Goal: Task Accomplishment & Management: Complete application form

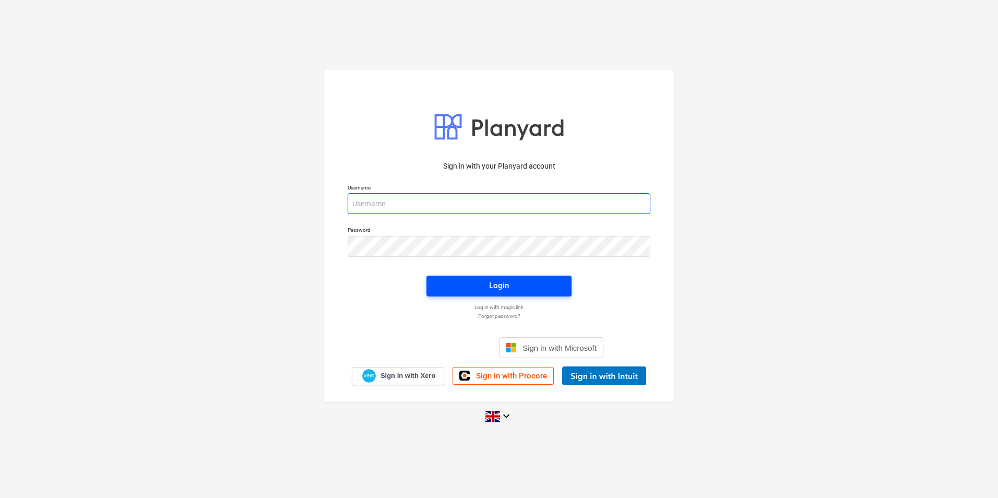
type input "[PERSON_NAME][EMAIL_ADDRESS][PERSON_NAME][DOMAIN_NAME]"
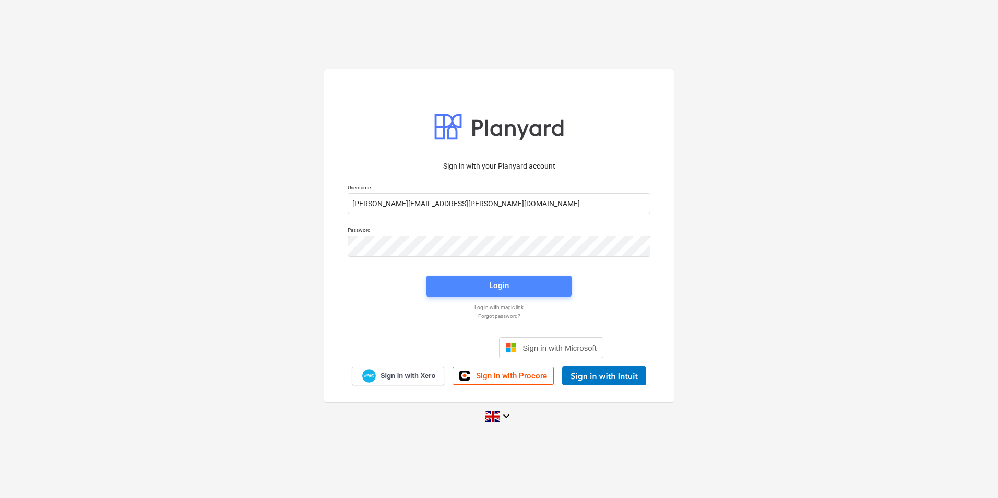
click at [457, 291] on span "Login" at bounding box center [499, 286] width 120 height 14
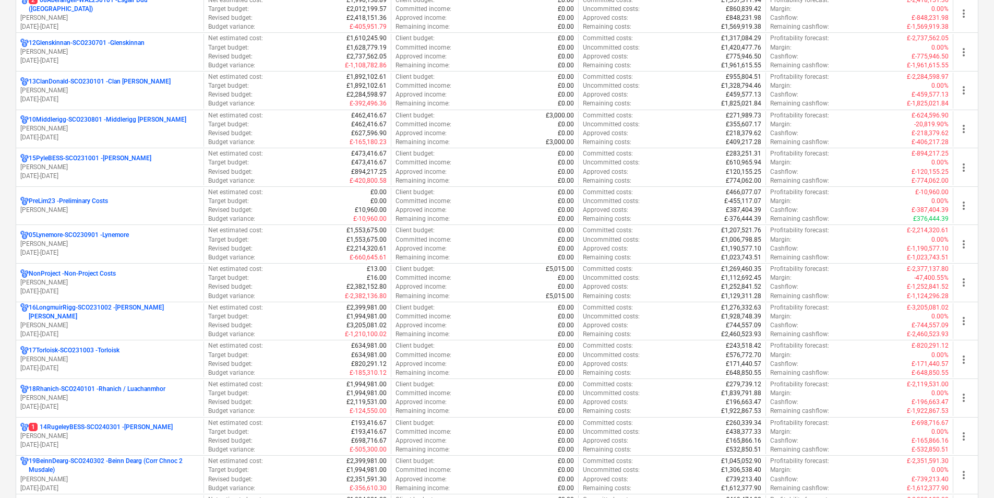
scroll to position [477, 0]
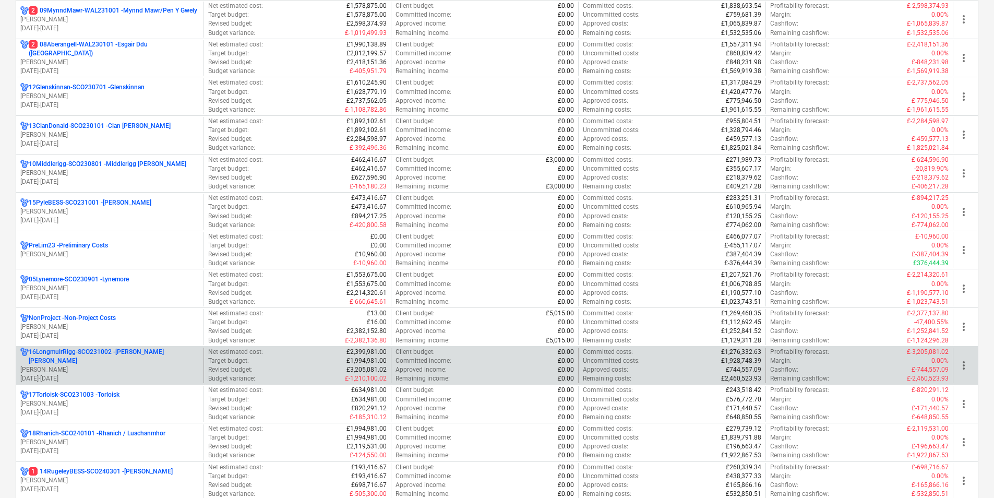
click at [119, 356] on p "16LongmuirRigg-SCO231002 - [PERSON_NAME] [PERSON_NAME]" at bounding box center [114, 357] width 171 height 18
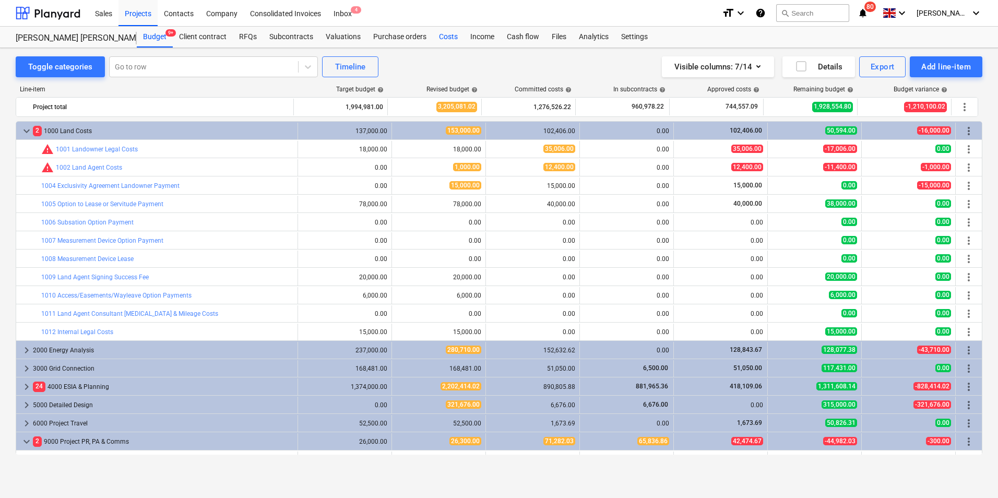
click at [447, 33] on div "Costs" at bounding box center [448, 37] width 31 height 21
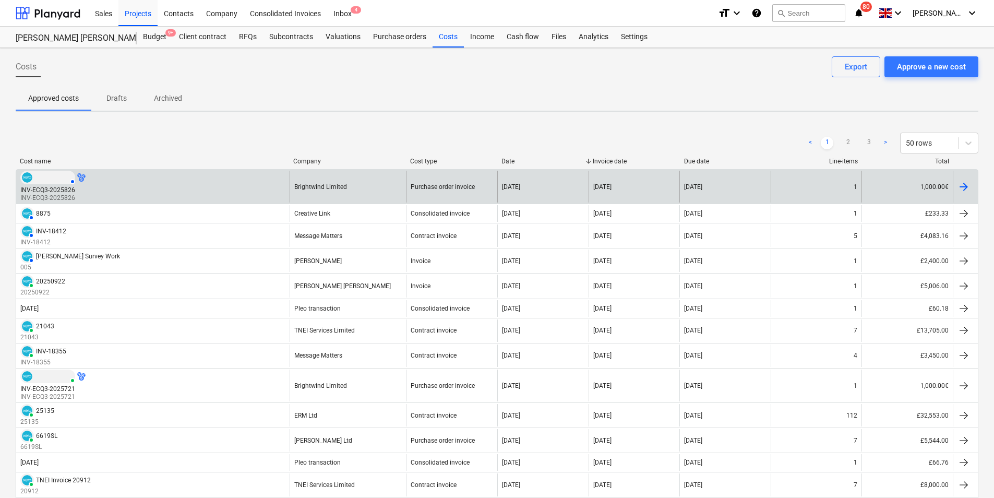
click at [166, 187] on div "AUTHORISED INV-ECQ3-2025826 INV-ECQ3-2025826" at bounding box center [153, 187] width 274 height 32
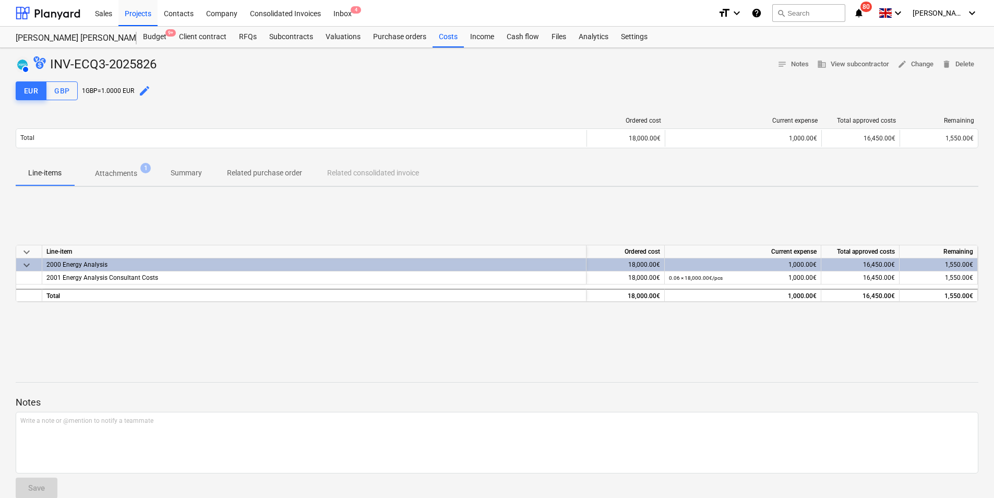
click at [103, 170] on p "Attachments" at bounding box center [116, 173] width 42 height 11
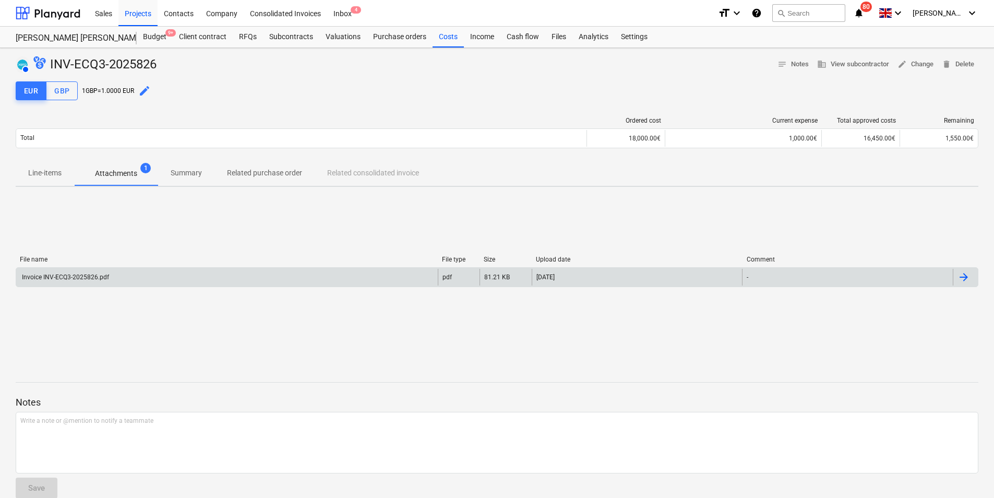
click at [240, 279] on div "Invoice INV-ECQ3-2025826.pdf" at bounding box center [227, 277] width 422 height 17
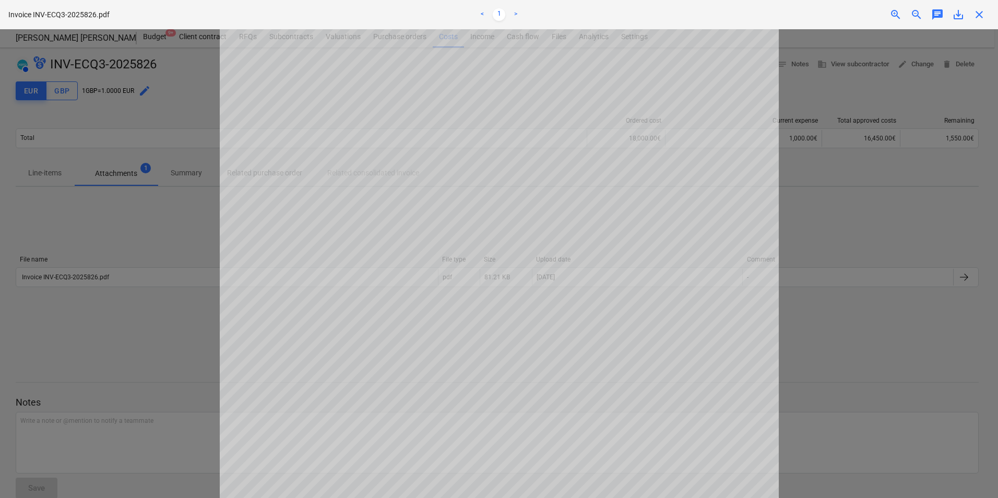
click at [981, 13] on span "close" at bounding box center [979, 14] width 13 height 13
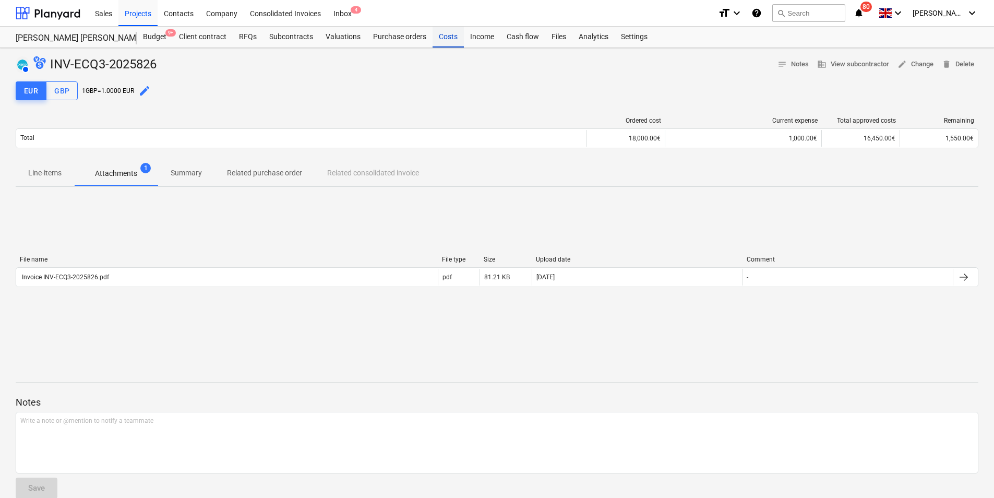
click at [449, 37] on div "Costs" at bounding box center [448, 37] width 31 height 21
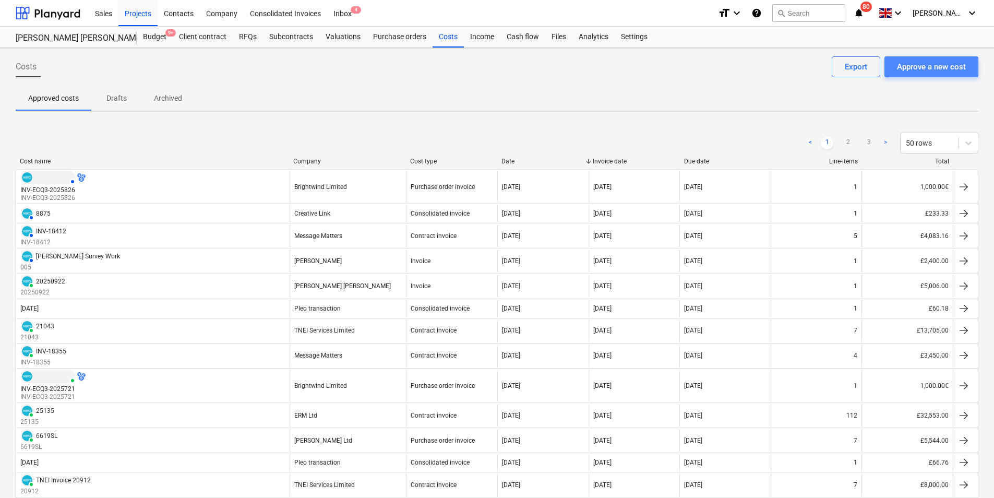
click at [911, 63] on div "Approve a new cost" at bounding box center [931, 67] width 69 height 14
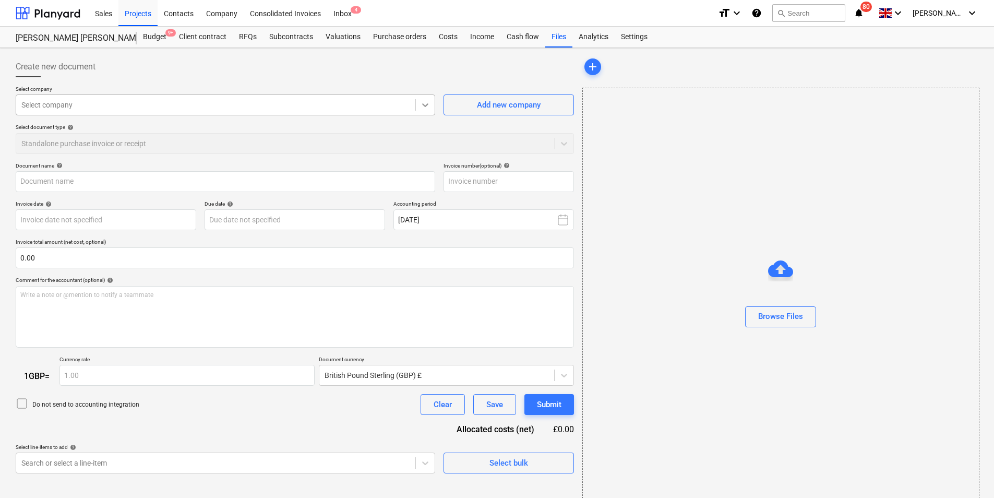
click at [422, 105] on icon at bounding box center [425, 105] width 10 height 10
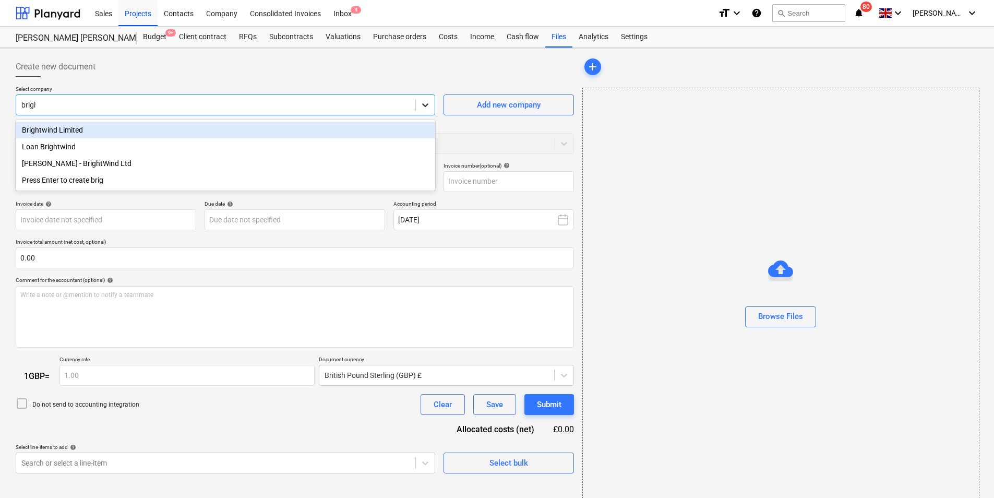
type input "bright"
click at [117, 128] on div "Brightwind Limited" at bounding box center [226, 130] width 420 height 17
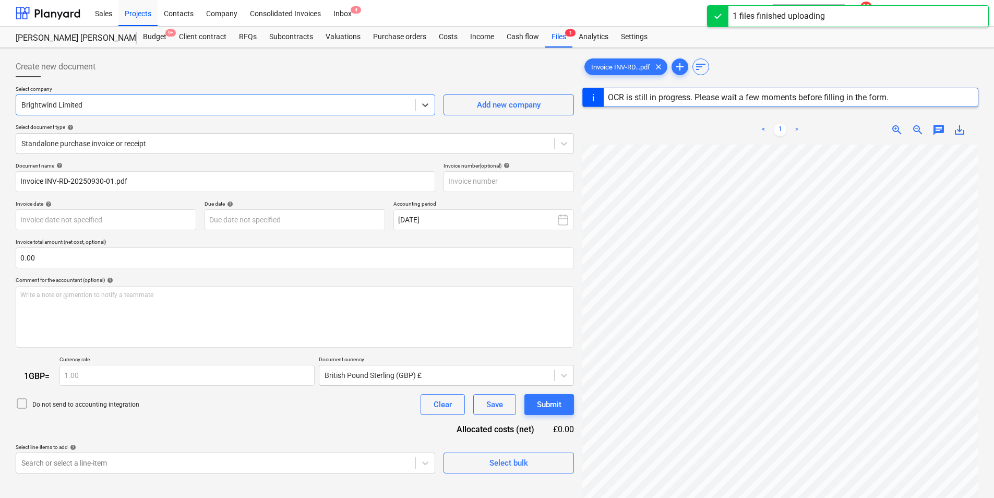
type input "INV-RD-20250930-01"
type input "[DATE]"
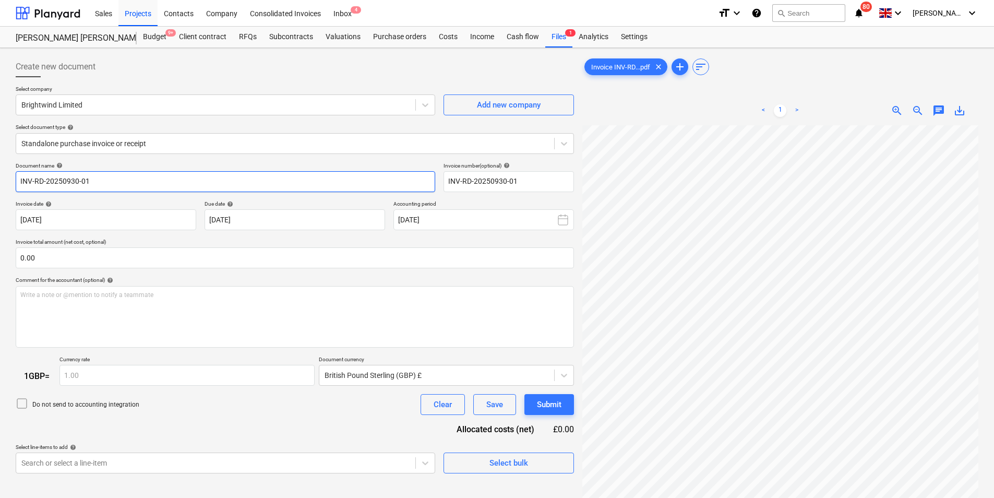
drag, startPoint x: 123, startPoint y: 178, endPoint x: -45, endPoint y: 172, distance: 168.2
click at [0, 172] on html "Sales Projects Contacts Company Consolidated Invoices Inbox 4 format_size keybo…" at bounding box center [497, 249] width 994 height 498
type input "L"
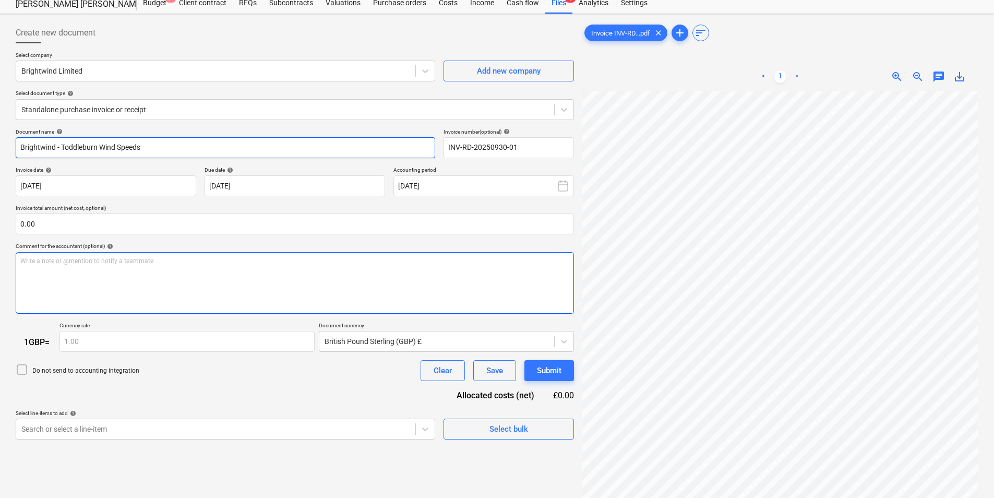
scroll to position [52, 0]
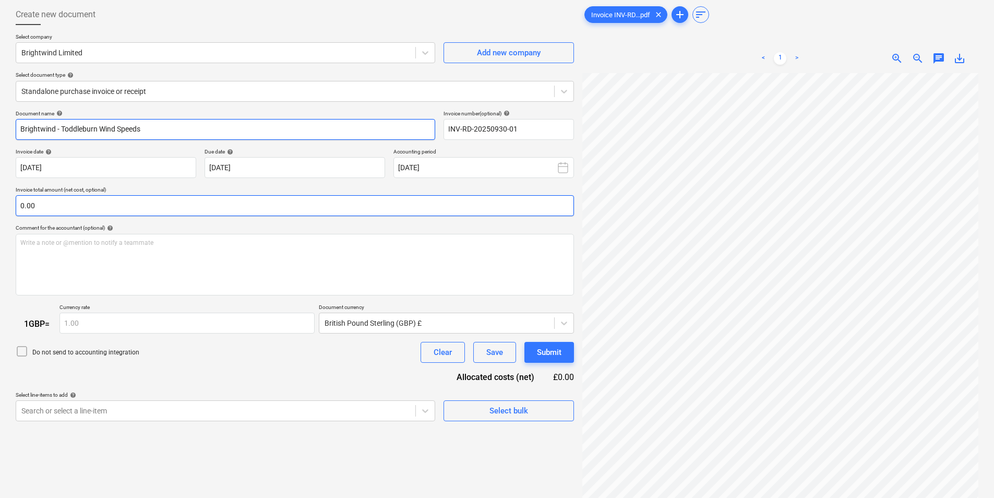
type input "Brightwind - Toddleburn Wind Speeds"
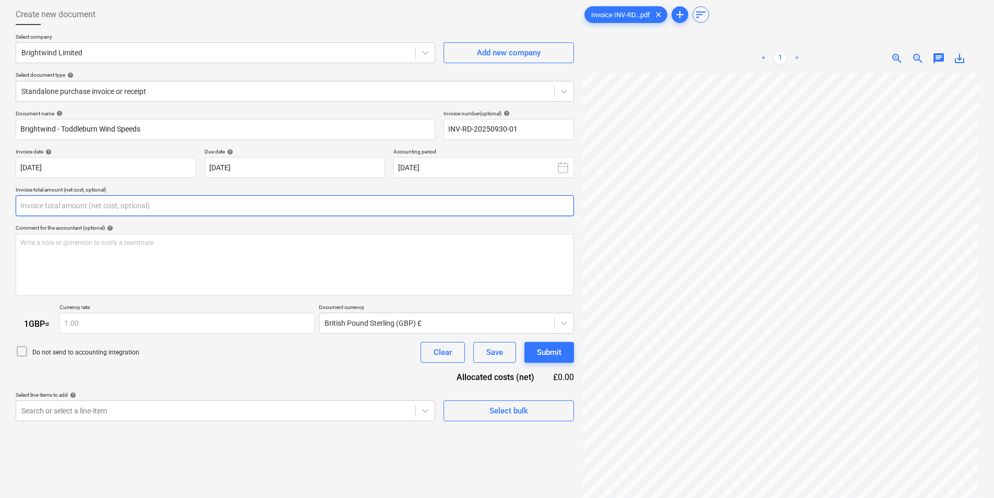
click at [120, 208] on input "text" at bounding box center [295, 205] width 559 height 21
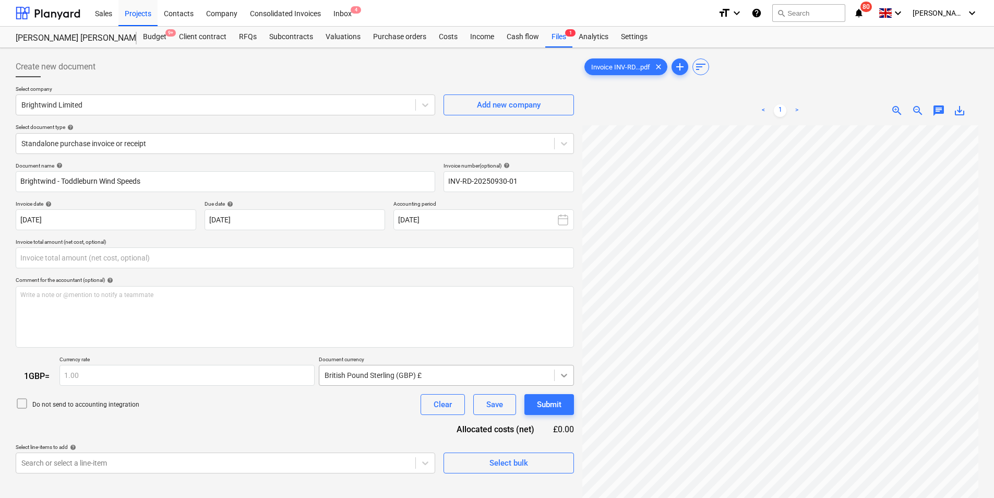
type input "0.00"
click at [570, 375] on body "Sales Projects Contacts Company Consolidated Invoices Inbox 4 format_size keybo…" at bounding box center [497, 249] width 994 height 498
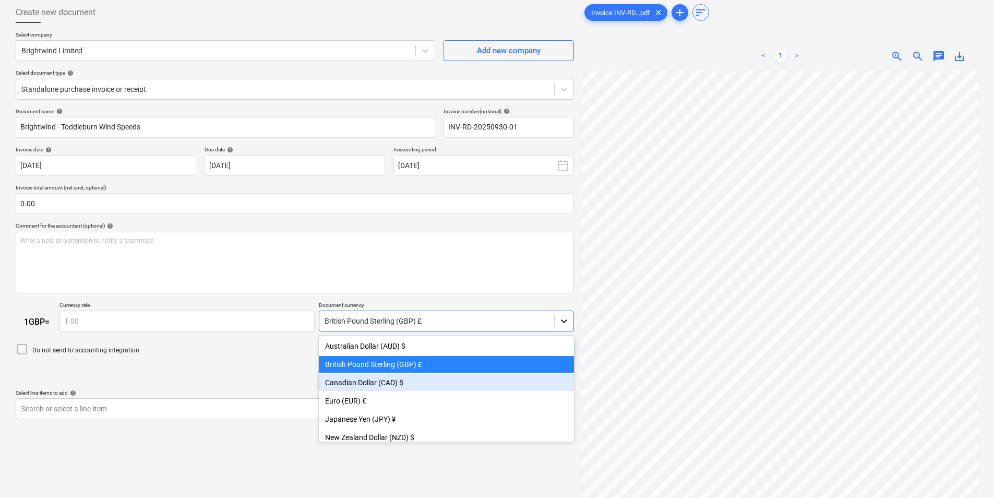
scroll to position [18, 0]
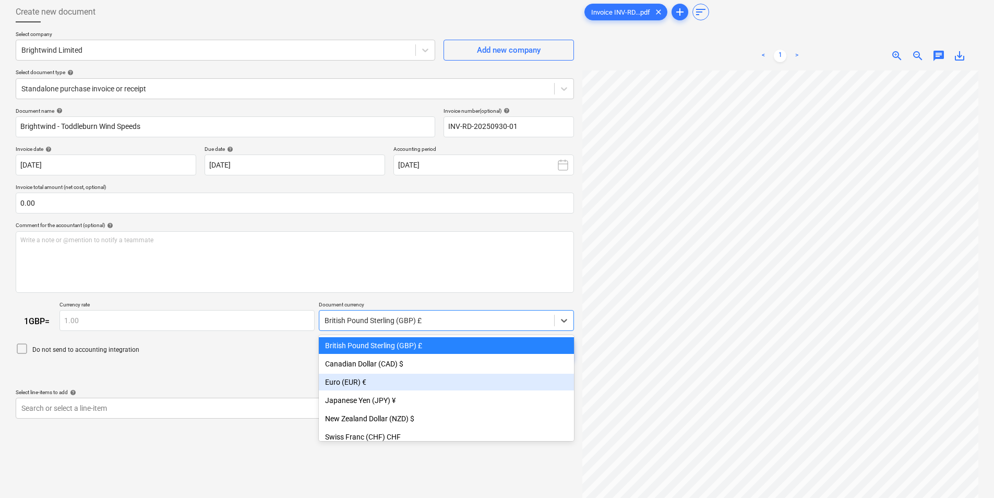
click at [365, 378] on div "Euro (EUR) €" at bounding box center [446, 382] width 255 height 17
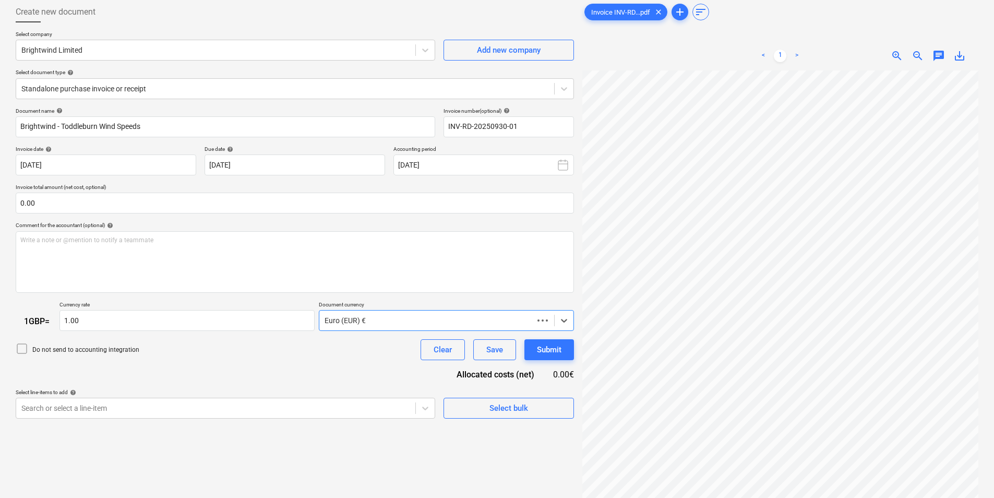
click at [313, 351] on div "Do not send to accounting integration Clear Save Submit" at bounding box center [295, 349] width 559 height 21
type input "1.15"
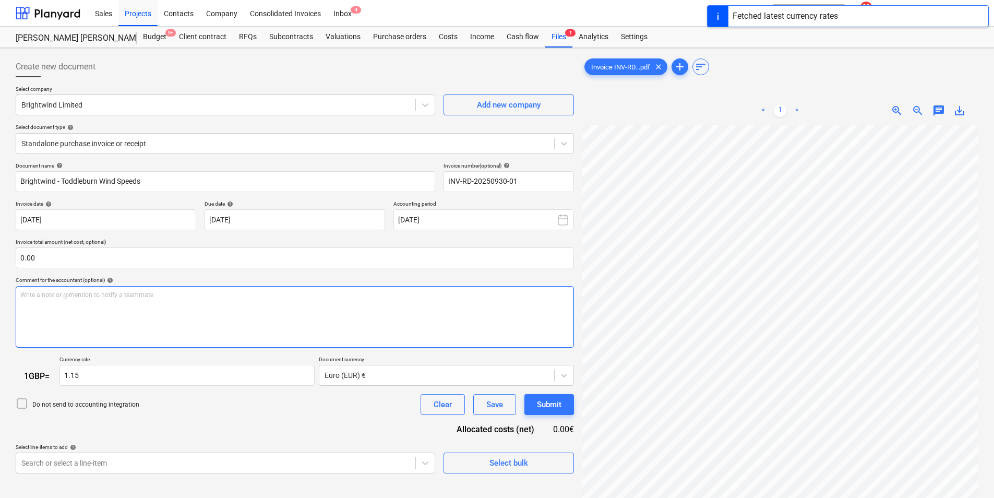
click at [144, 313] on div "Write a note or @mention to notify a teammate [PERSON_NAME]" at bounding box center [295, 317] width 559 height 62
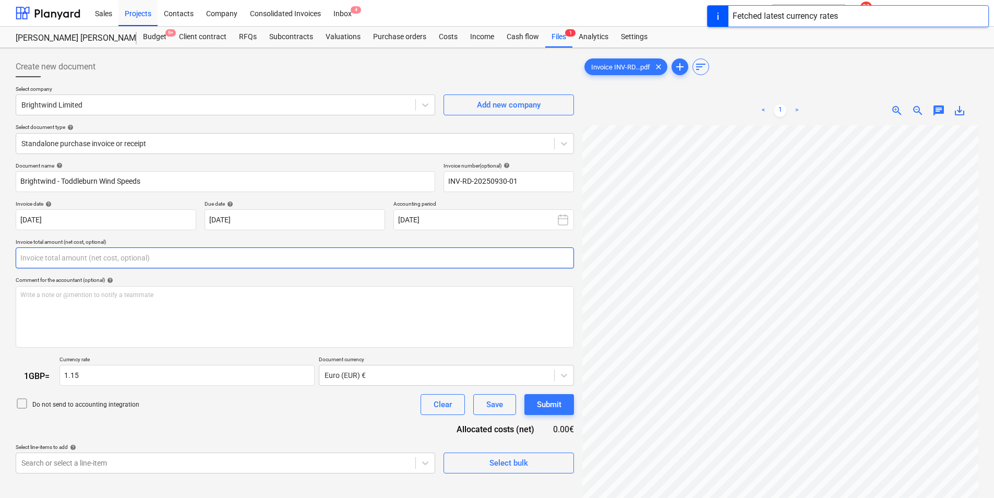
click at [113, 254] on input "text" at bounding box center [295, 257] width 559 height 21
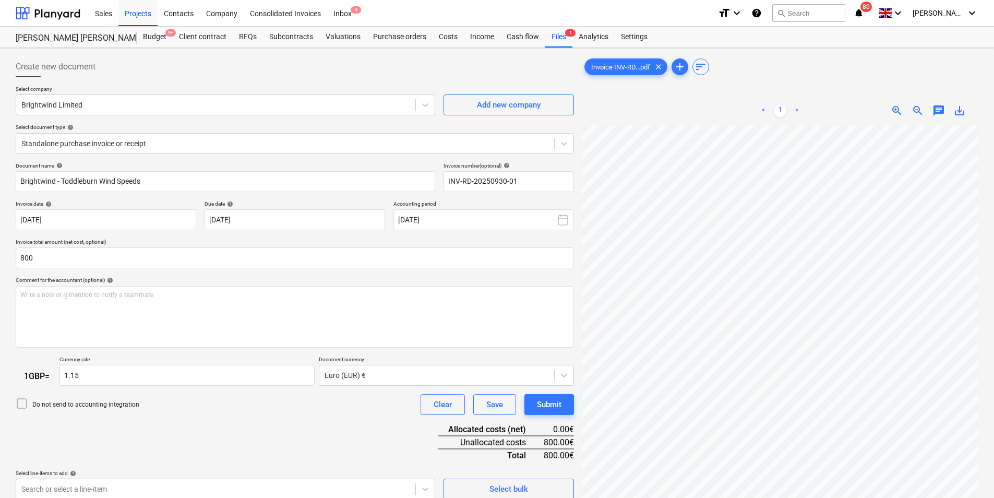
type input "800.00"
click at [306, 423] on div "Document name help Brightwind - Toddleburn Wind Speeds Invoice number (optional…" at bounding box center [295, 331] width 559 height 338
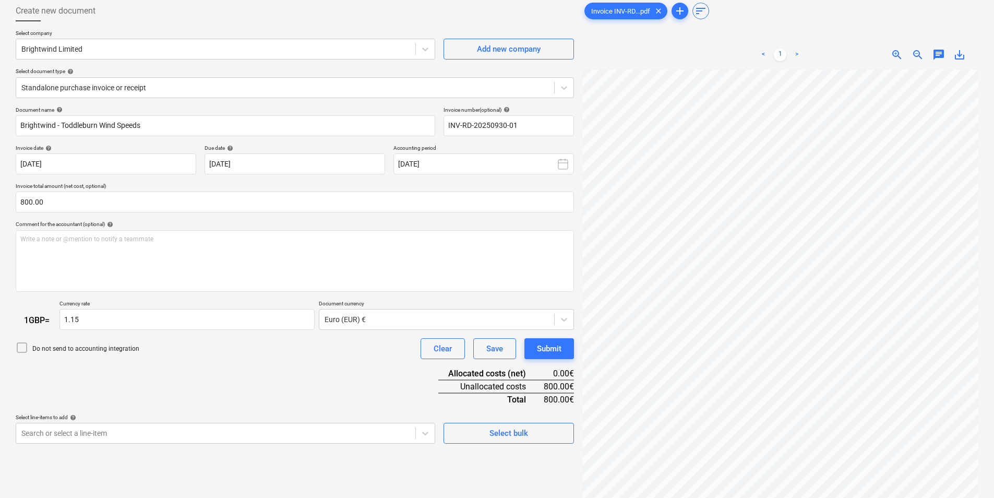
scroll to position [104, 0]
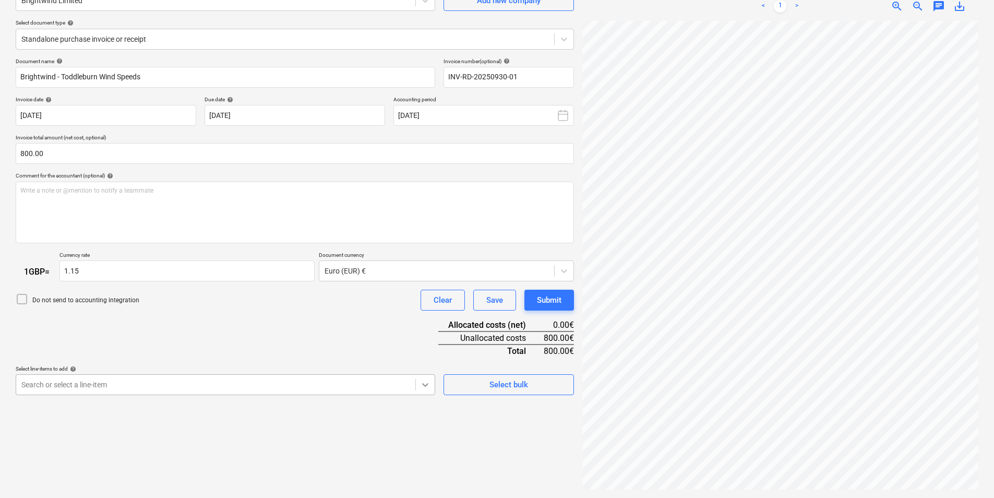
click at [420, 386] on body "Sales Projects Contacts Company Consolidated Invoices Inbox 4 format_size keybo…" at bounding box center [497, 145] width 994 height 498
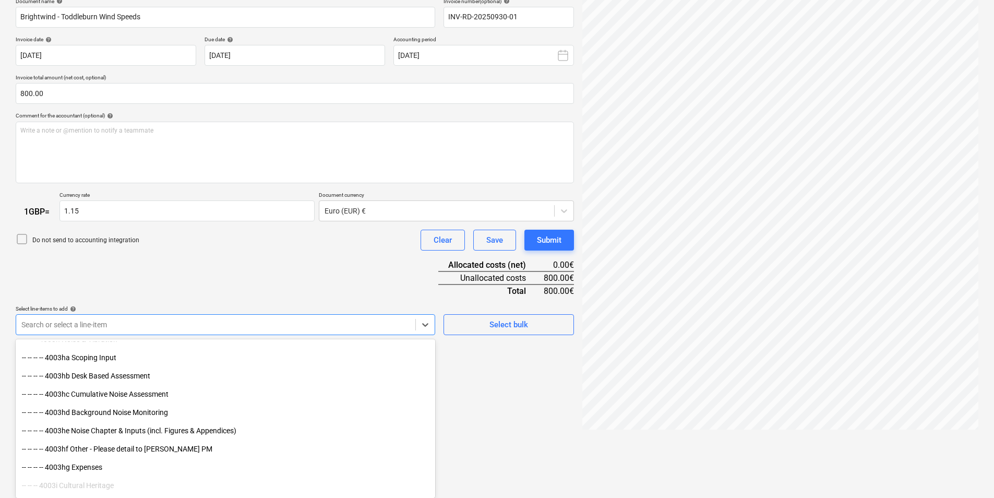
scroll to position [1932, 0]
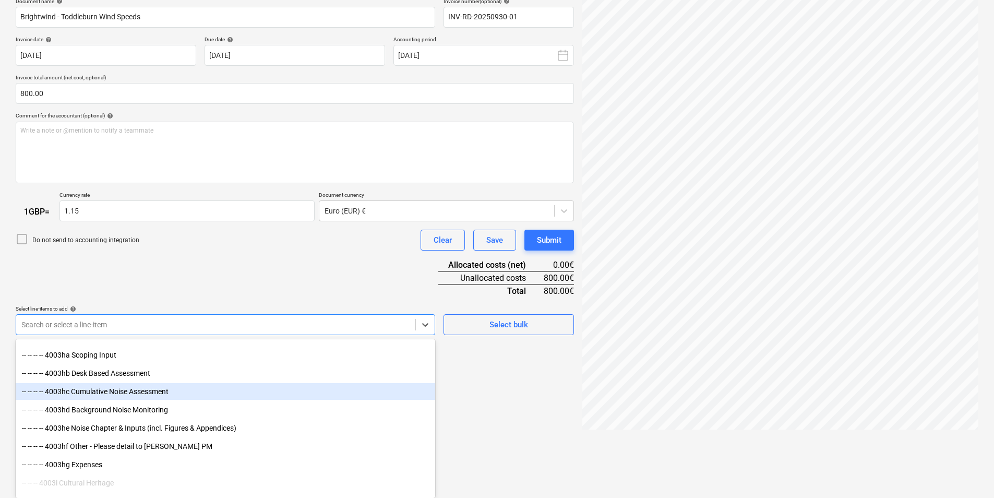
click at [166, 394] on div "-- -- -- -- 4003hc Cumulative Noise Assessment" at bounding box center [226, 391] width 420 height 17
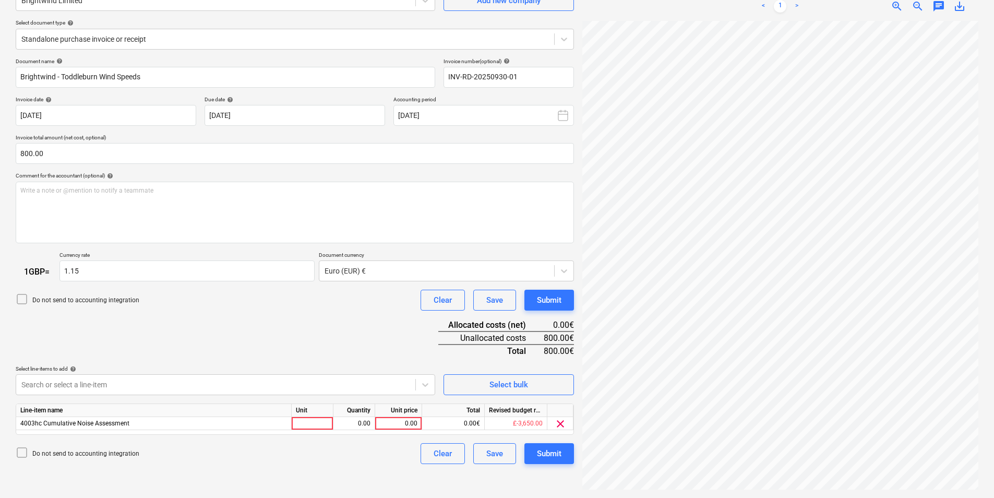
click at [252, 247] on div "Document name help Brightwind - Toddleburn Wind Speeds Invoice number (optional…" at bounding box center [295, 261] width 559 height 407
click at [309, 417] on div at bounding box center [313, 423] width 42 height 13
type input "1"
click at [394, 423] on div "0.00" at bounding box center [399, 423] width 38 height 13
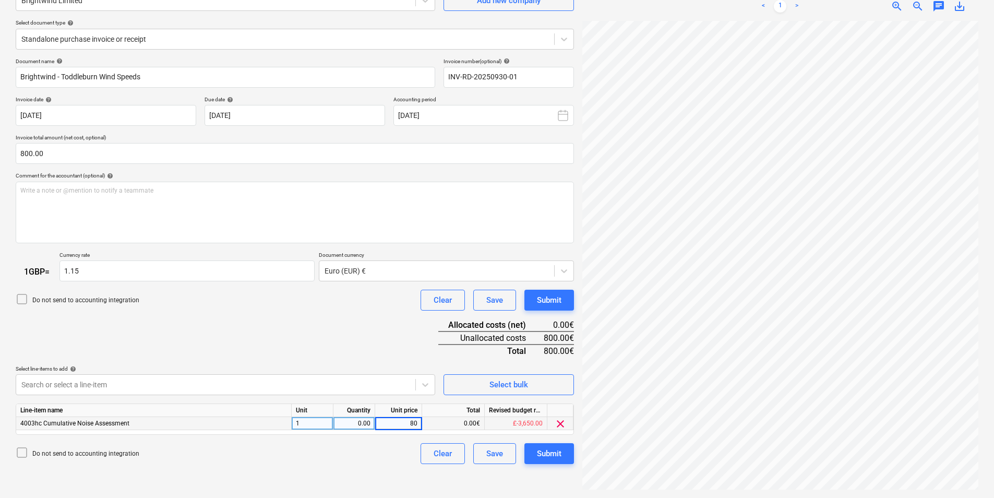
type input "800"
click at [346, 361] on div "Document name help Brightwind - Toddleburn Wind Speeds Invoice number (optional…" at bounding box center [295, 261] width 559 height 407
click at [360, 424] on div "0.00" at bounding box center [354, 423] width 33 height 13
type input "1"
click at [319, 422] on div "1" at bounding box center [313, 423] width 42 height 13
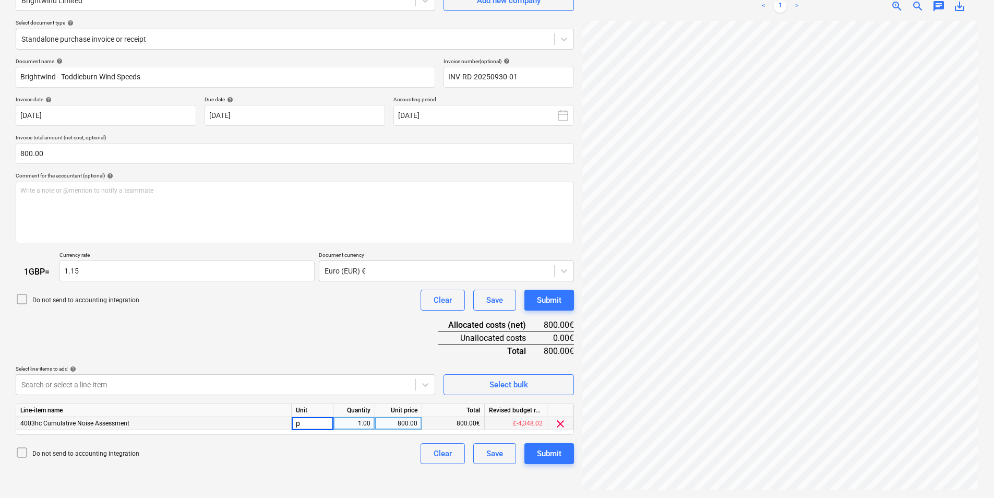
type input "pc"
click at [328, 319] on div "Document name help Brightwind - Toddleburn Wind Speeds Invoice number (optional…" at bounding box center [295, 261] width 559 height 407
click at [495, 344] on div "Create new document Select company Brightwind Limited Add new company Select do…" at bounding box center [497, 221] width 972 height 546
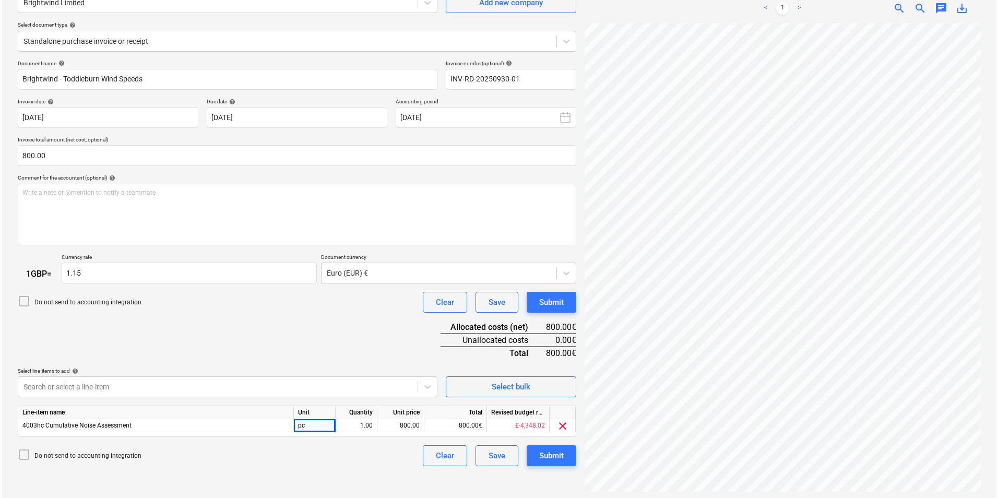
scroll to position [104, 0]
click at [550, 452] on div "Submit" at bounding box center [549, 454] width 25 height 14
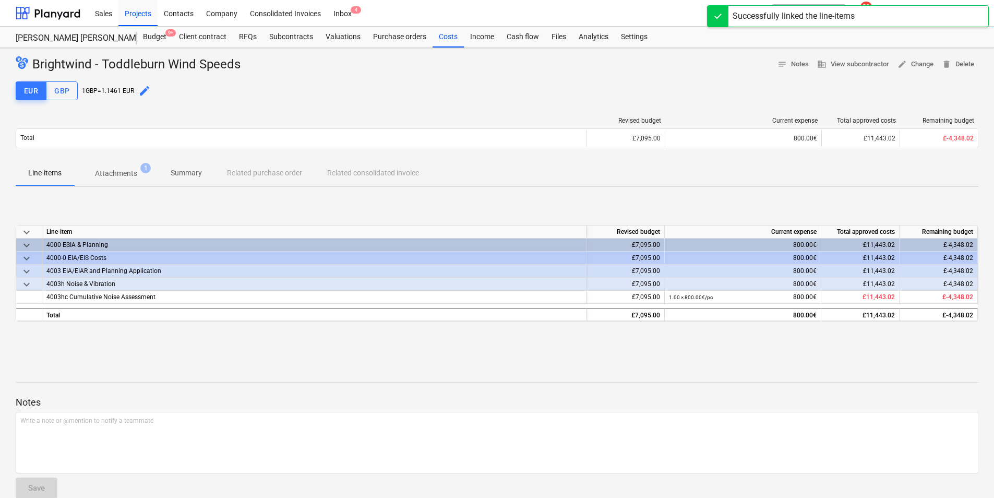
click at [132, 168] on span "Attachments 1" at bounding box center [116, 173] width 84 height 19
